Goal: Transaction & Acquisition: Purchase product/service

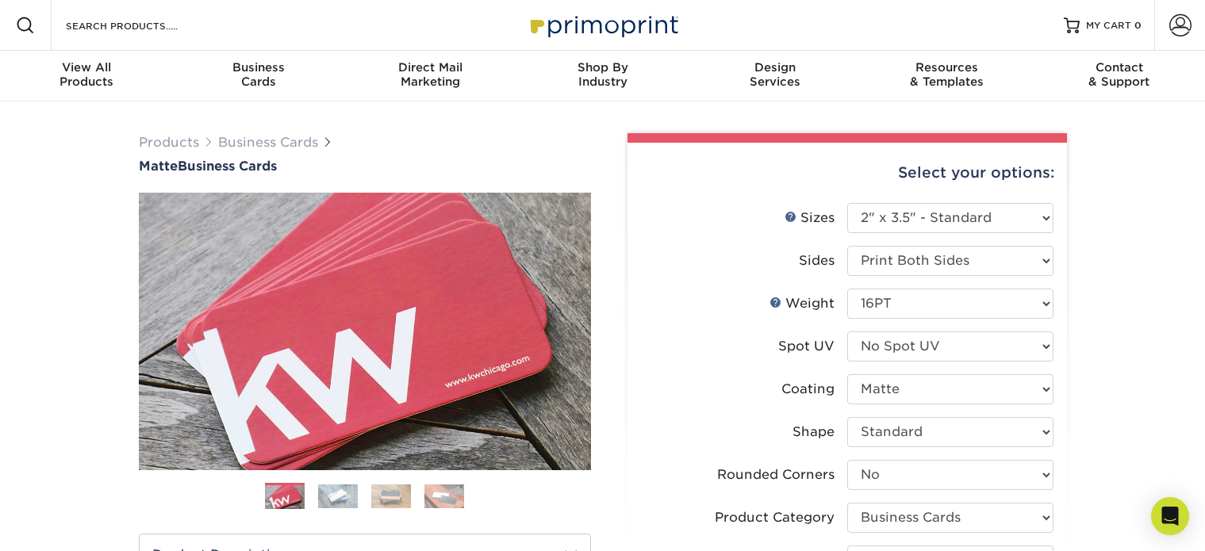
select select "2.00x3.50"
select select "0"
select select "3b5148f1-0588-4f88-a218-97bcfdce65c1"
select select "upload"
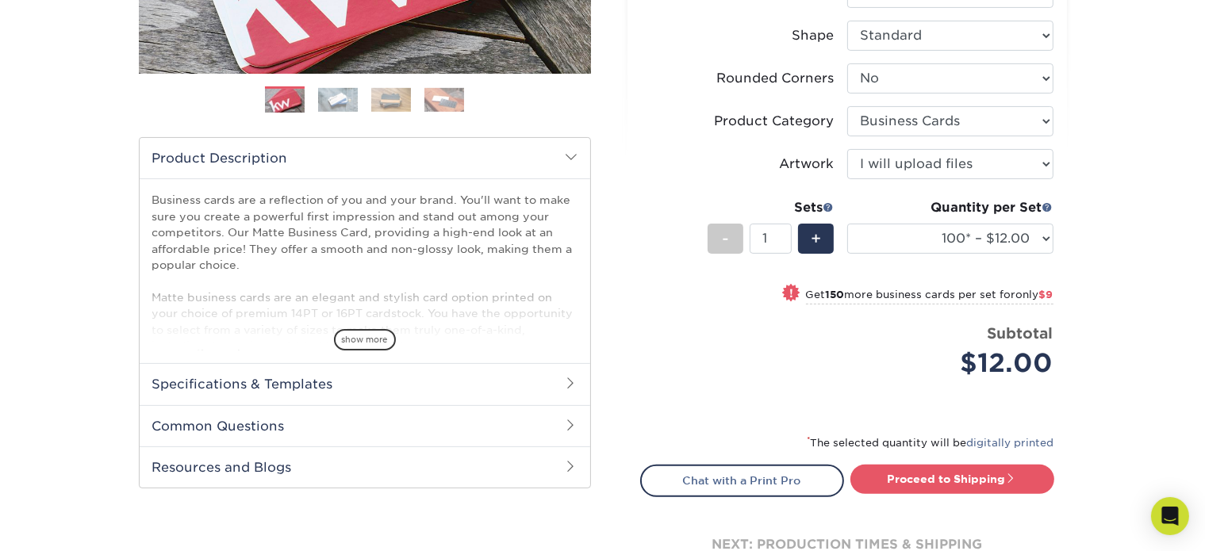
scroll to position [476, 0]
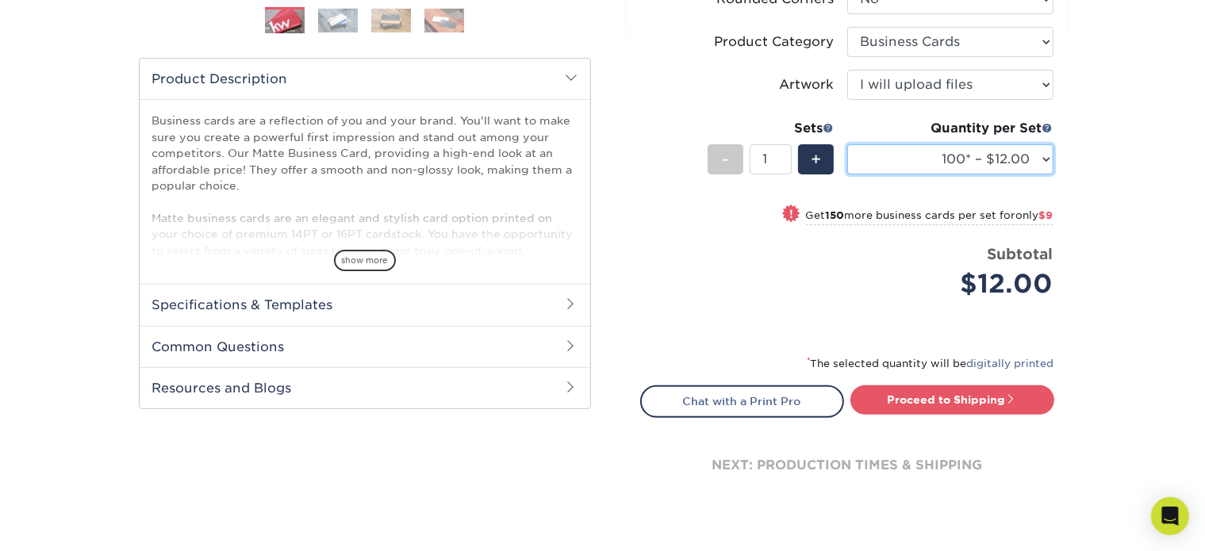
click at [999, 153] on select "100* – $12.00 250* – $21.00 500 – $42.00 1000 – $53.00 2500 – $95.00 5000 – $18…" at bounding box center [950, 159] width 206 height 30
click at [1018, 167] on select "100* – $12.00 250* – $21.00 500 – $42.00 1000 – $53.00 2500 – $95.00 5000 – $18…" at bounding box center [950, 159] width 206 height 30
click at [952, 155] on select "100* – $12.00 250* – $21.00 500 – $42.00 1000 – $53.00 2500 – $95.00 5000 – $18…" at bounding box center [950, 159] width 206 height 30
click at [828, 129] on span at bounding box center [828, 127] width 11 height 11
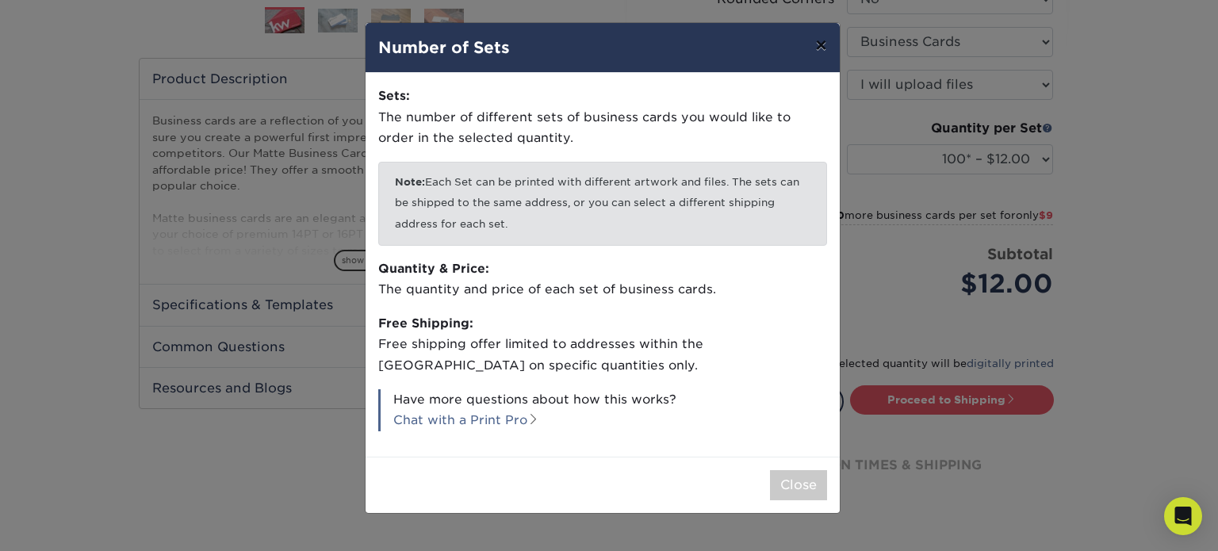
click at [821, 40] on button "×" at bounding box center [821, 45] width 36 height 44
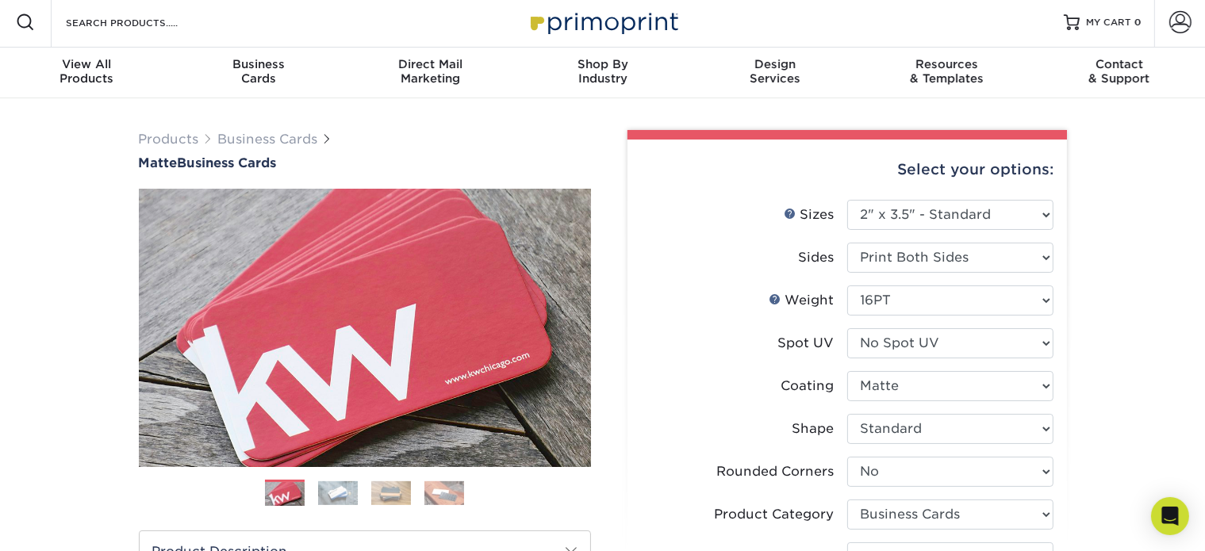
scroll to position [0, 0]
